Goal: Check status: Check status

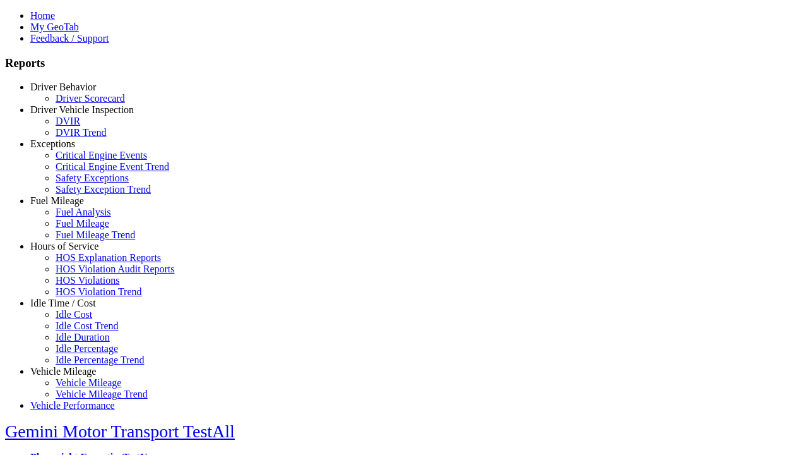
click at [73, 366] on link "Vehicle Mileage" at bounding box center [63, 371] width 66 height 11
click at [82, 388] on link "Vehicle Mileage Trend" at bounding box center [102, 393] width 92 height 11
select select "**"
type input "*********"
